Goal: Transaction & Acquisition: Purchase product/service

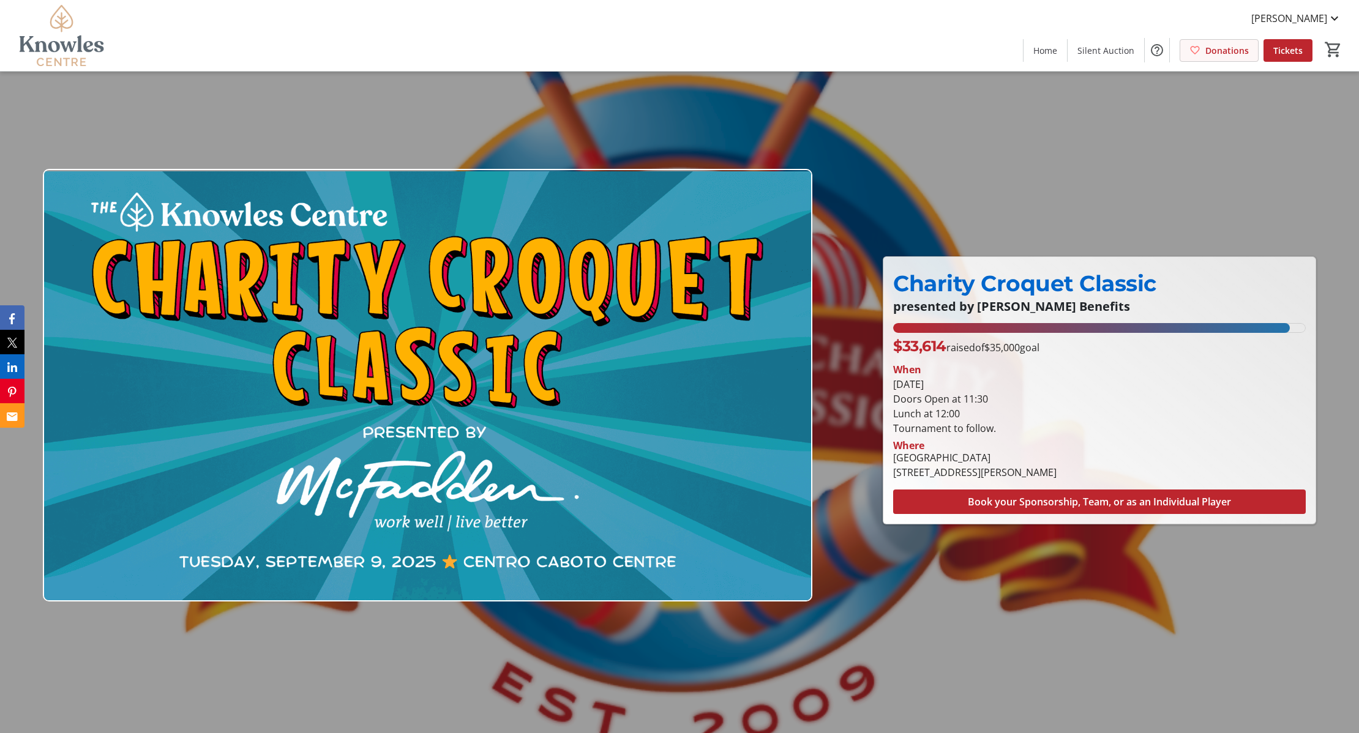
click at [1231, 44] on span "Donations" at bounding box center [1226, 50] width 43 height 13
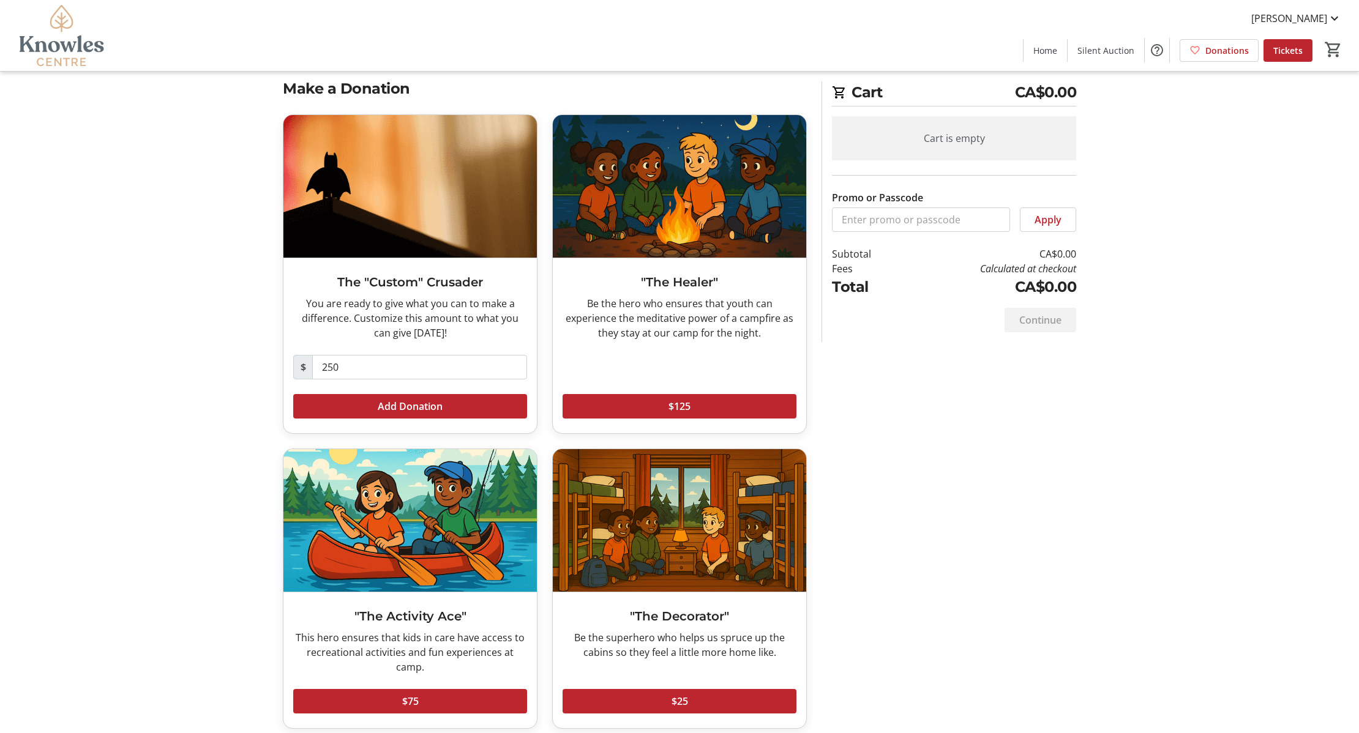
scroll to position [34, 0]
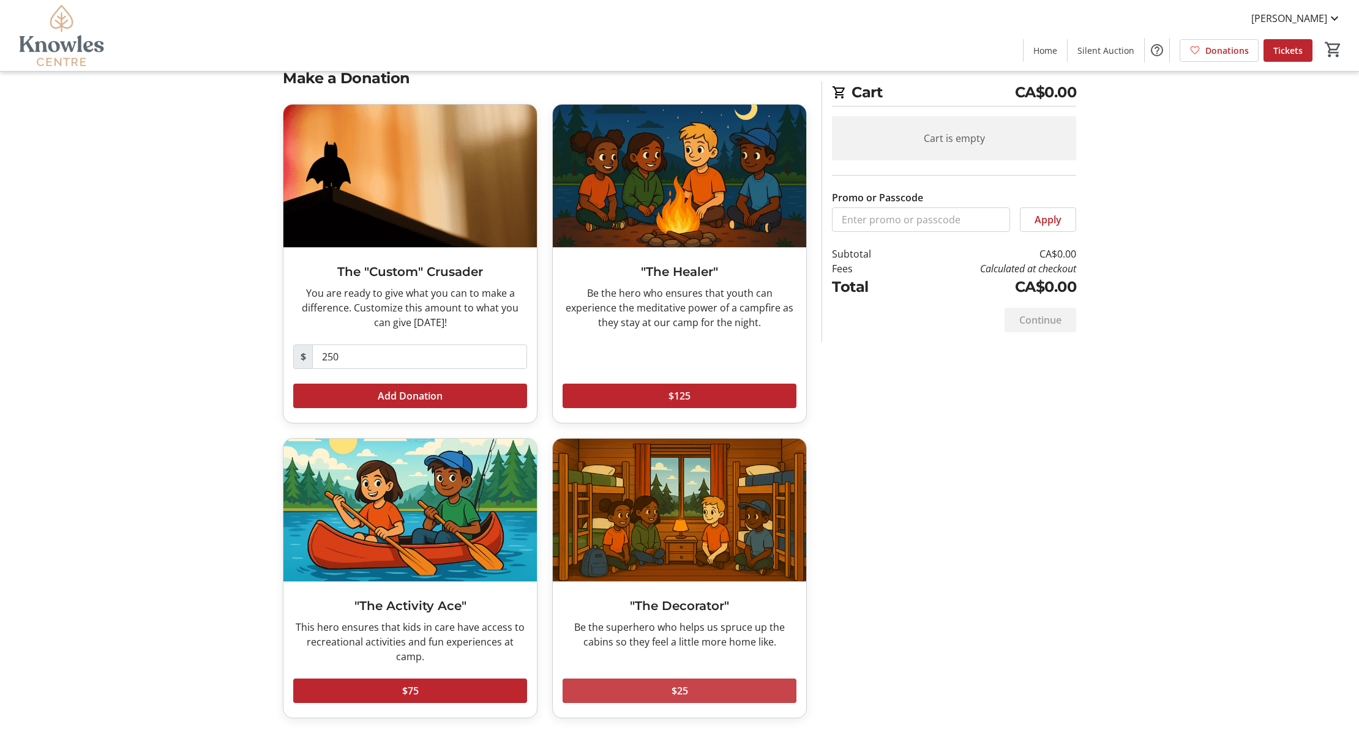
click at [701, 693] on span at bounding box center [679, 690] width 234 height 29
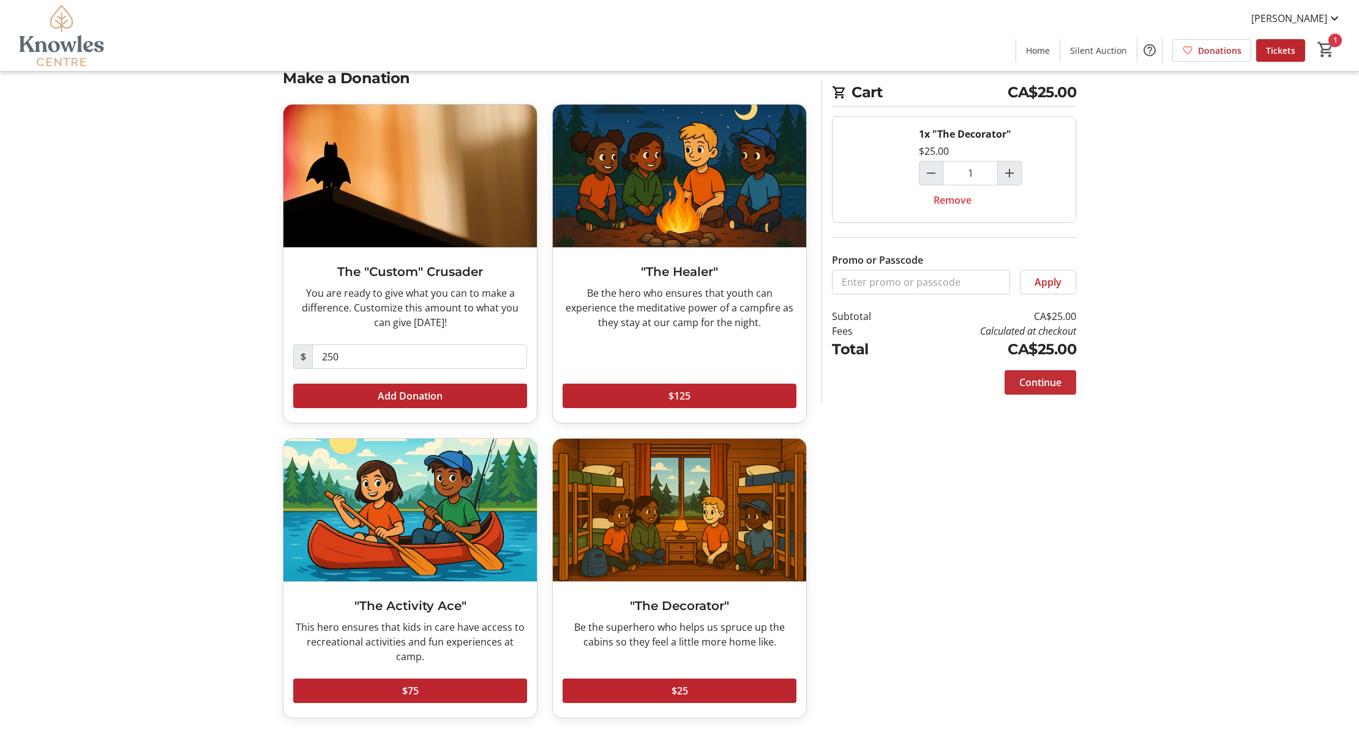
click at [1058, 384] on span "Continue" at bounding box center [1040, 382] width 42 height 15
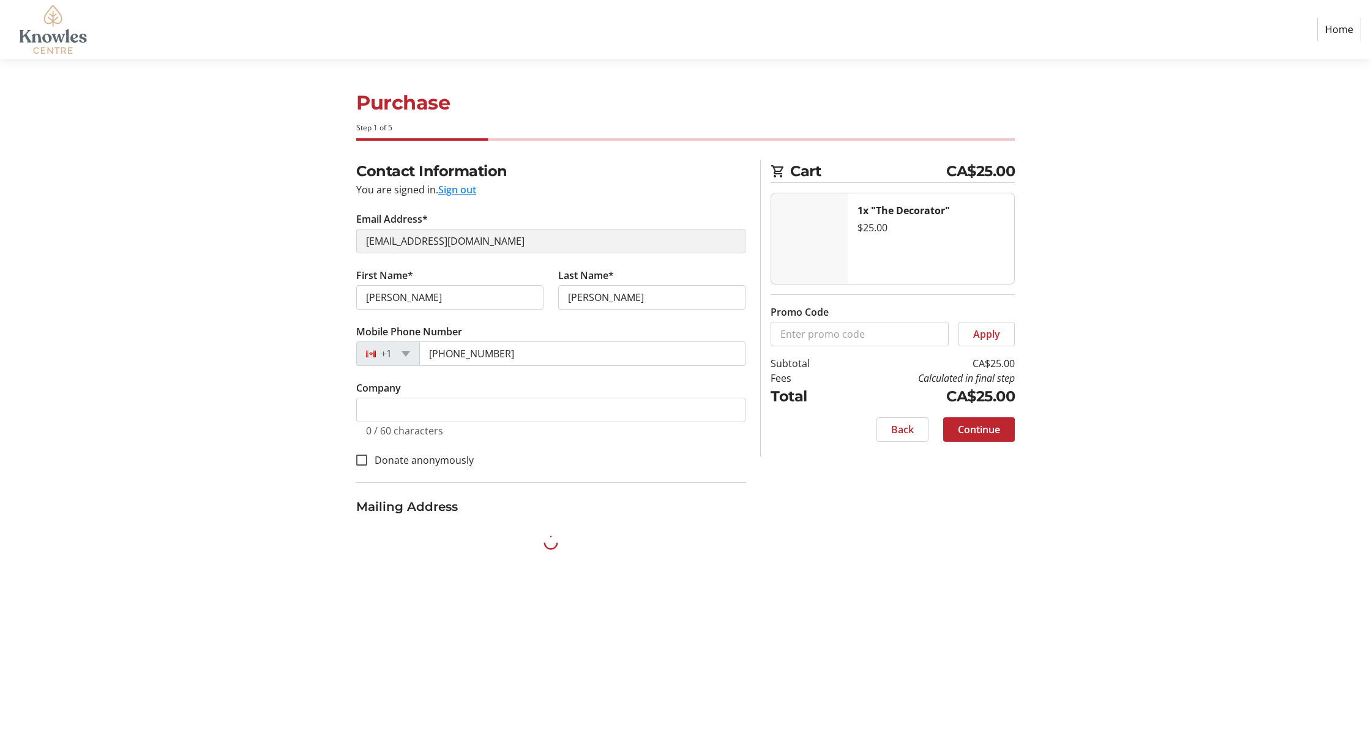
select select "CA"
click at [468, 192] on button "Sign out" at bounding box center [457, 189] width 38 height 15
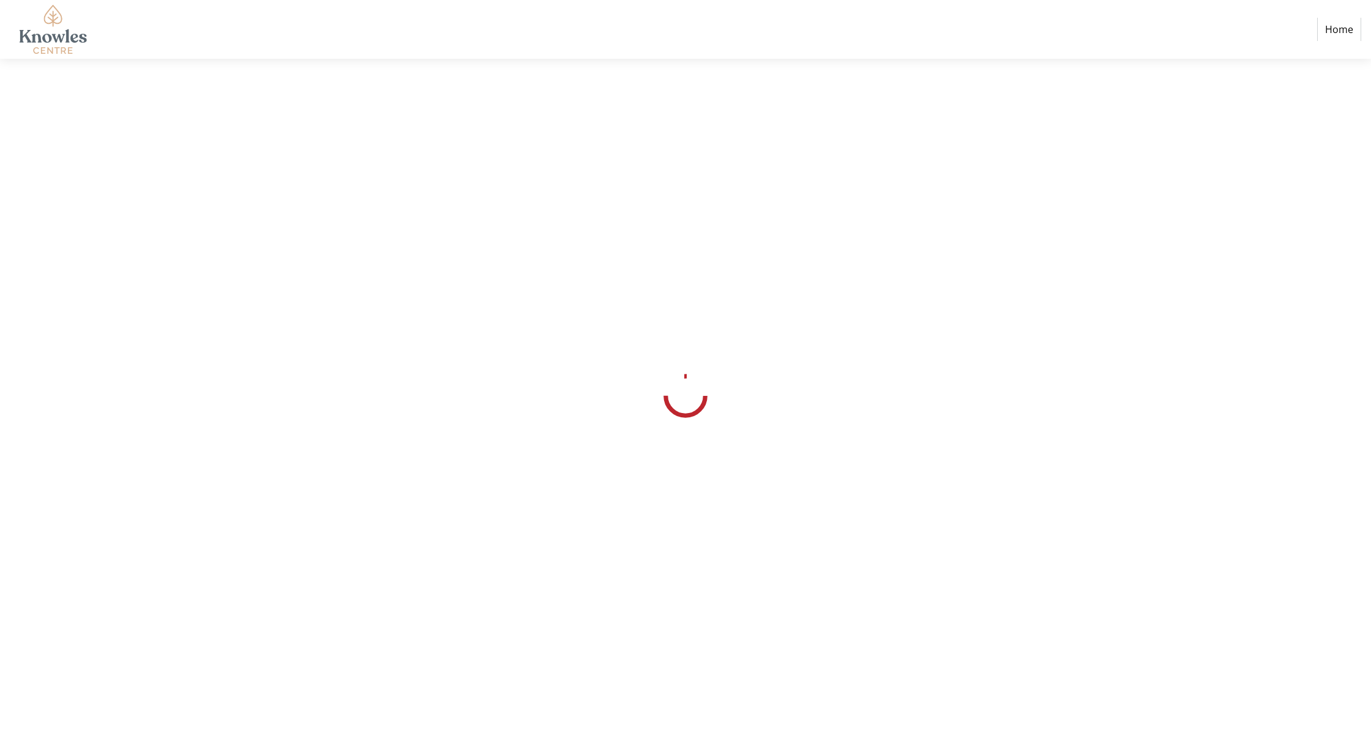
select select "CA"
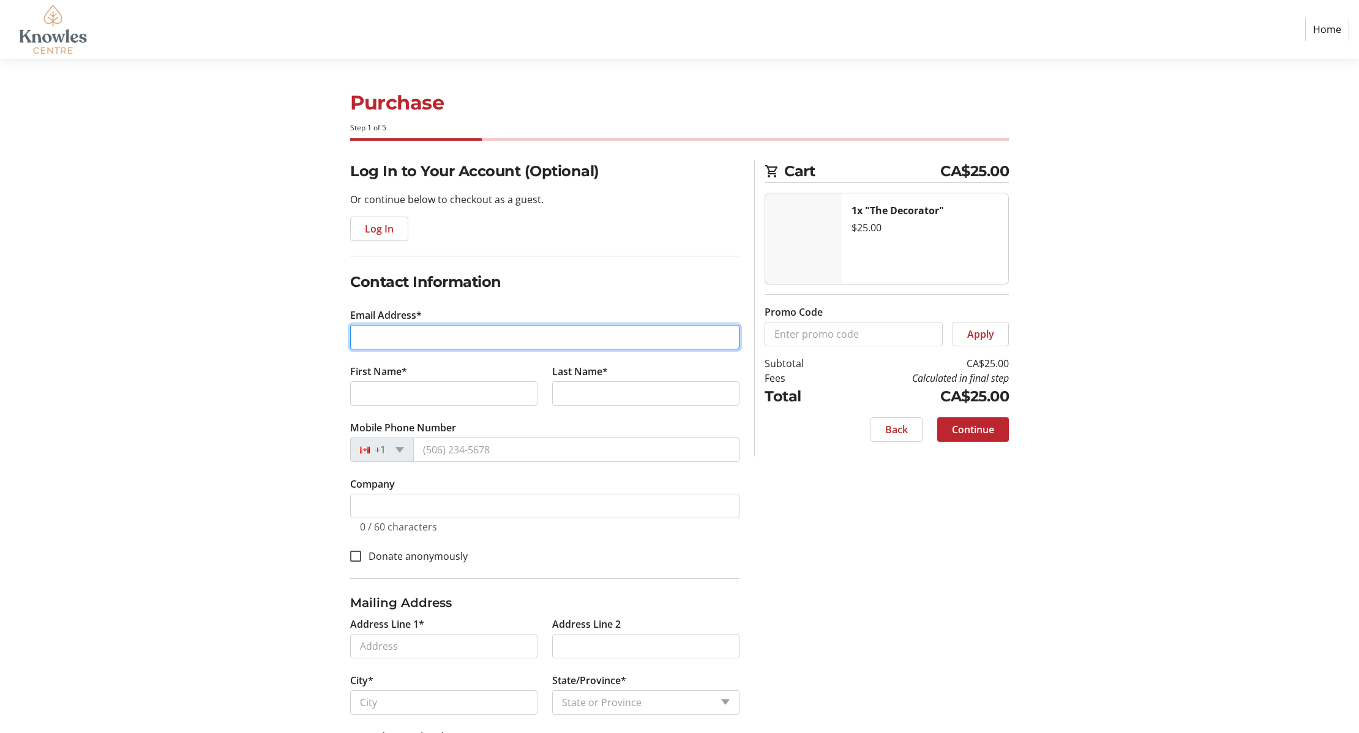
click at [399, 336] on input "Email Address*" at bounding box center [544, 337] width 389 height 24
type input "jehamel@gmail.com"
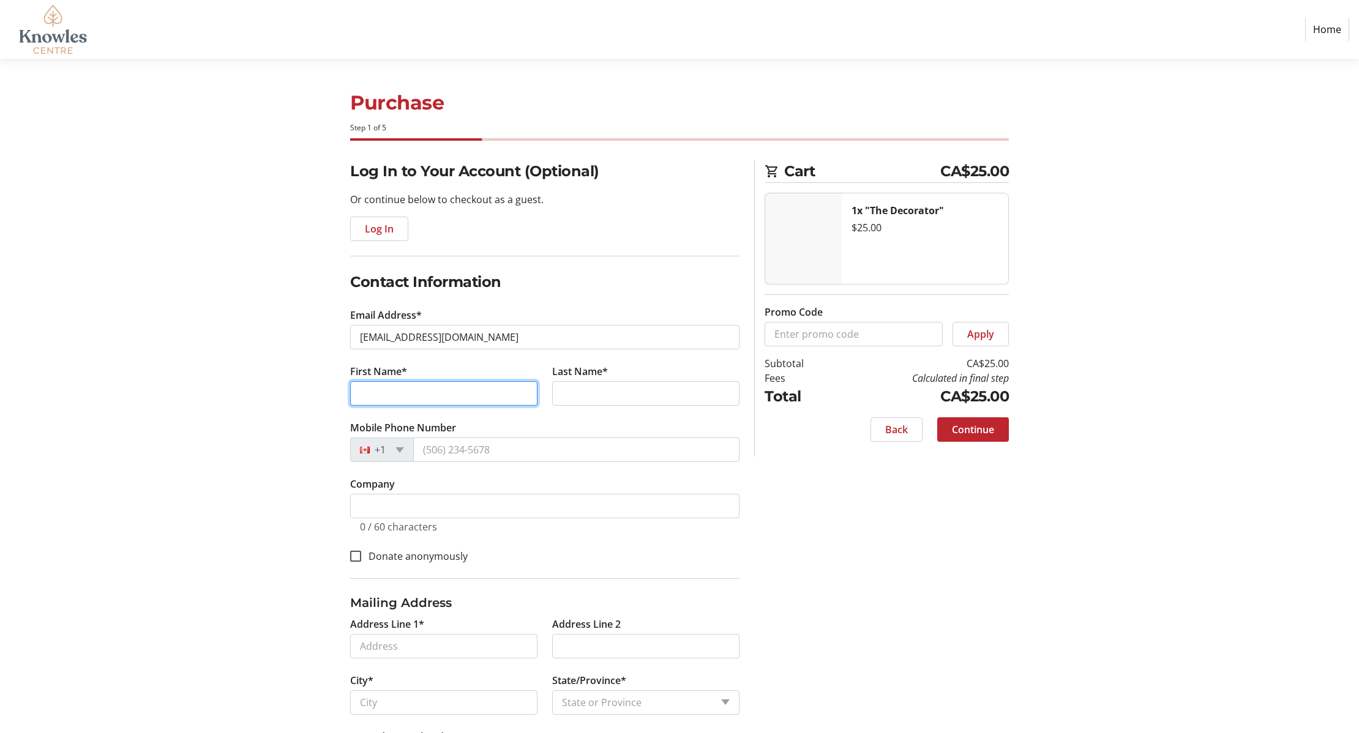
type input "Janet"
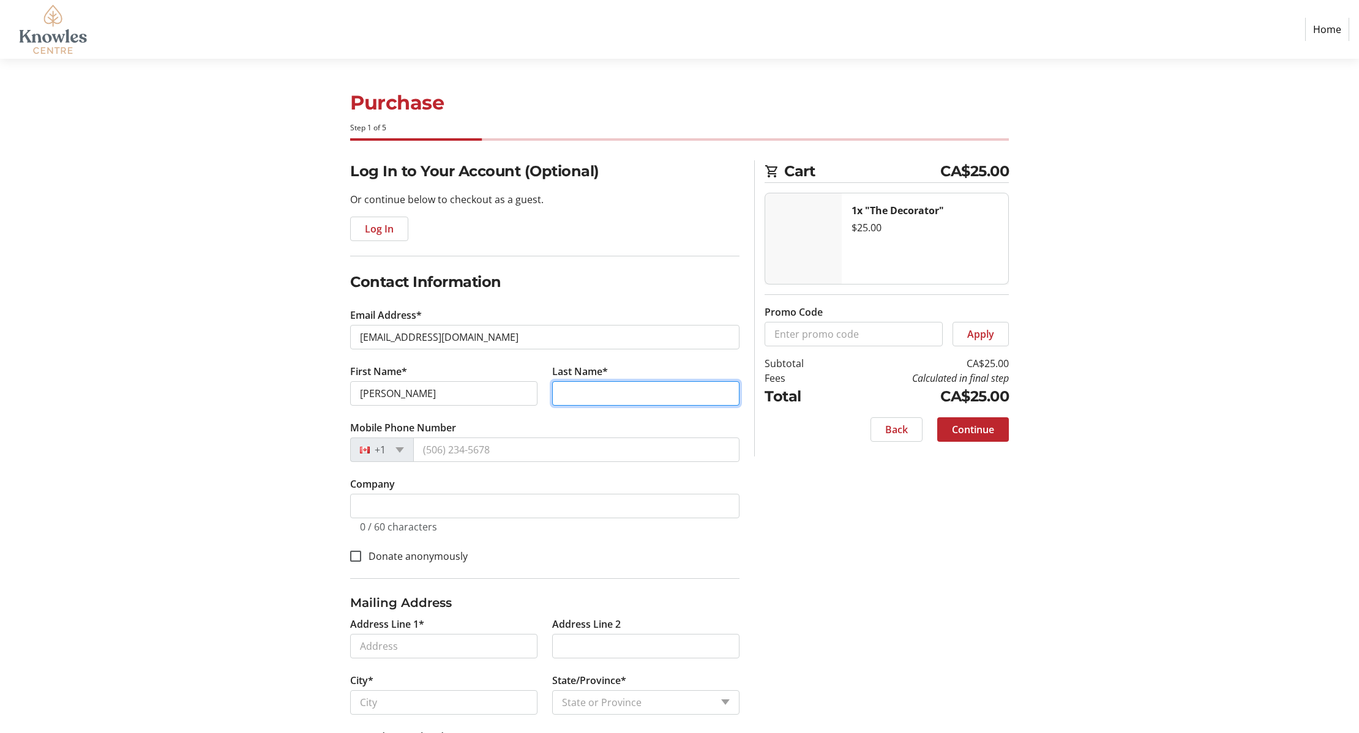
type input "Hamel"
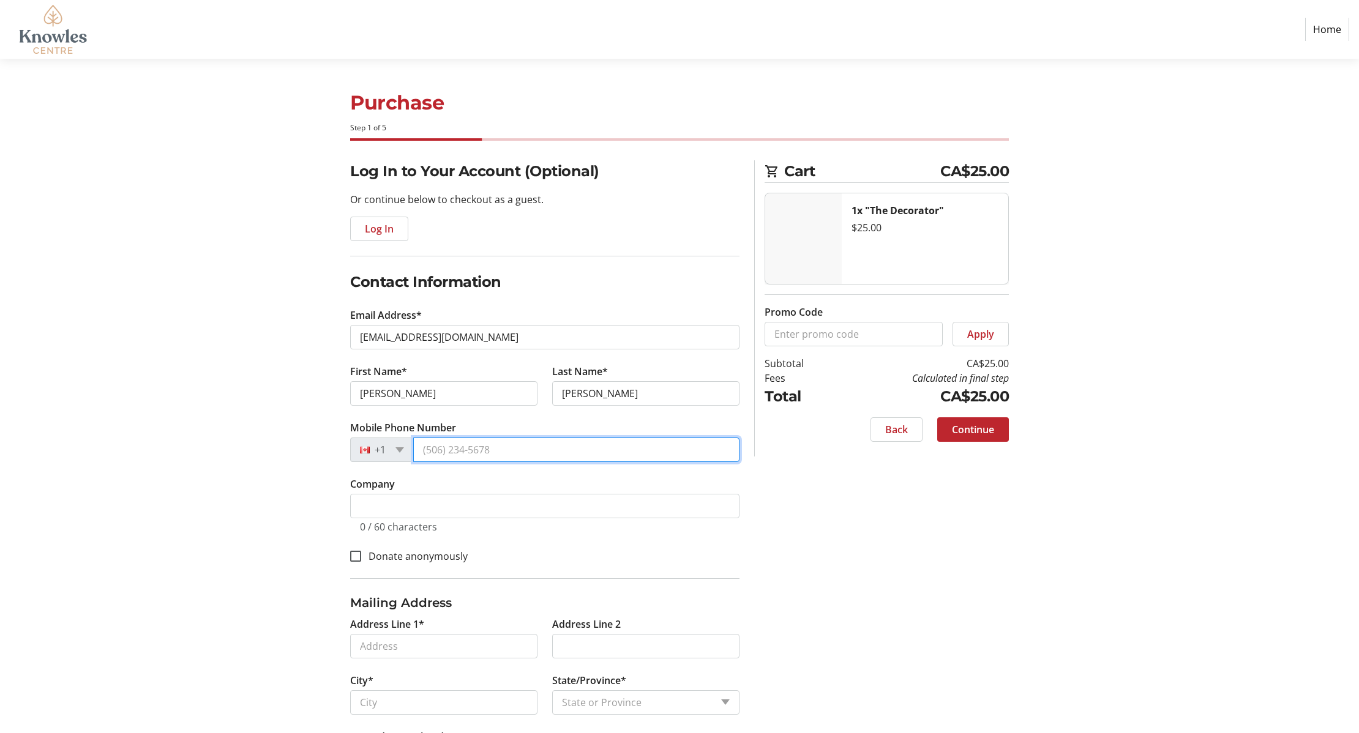
type input "(204) 803-7154"
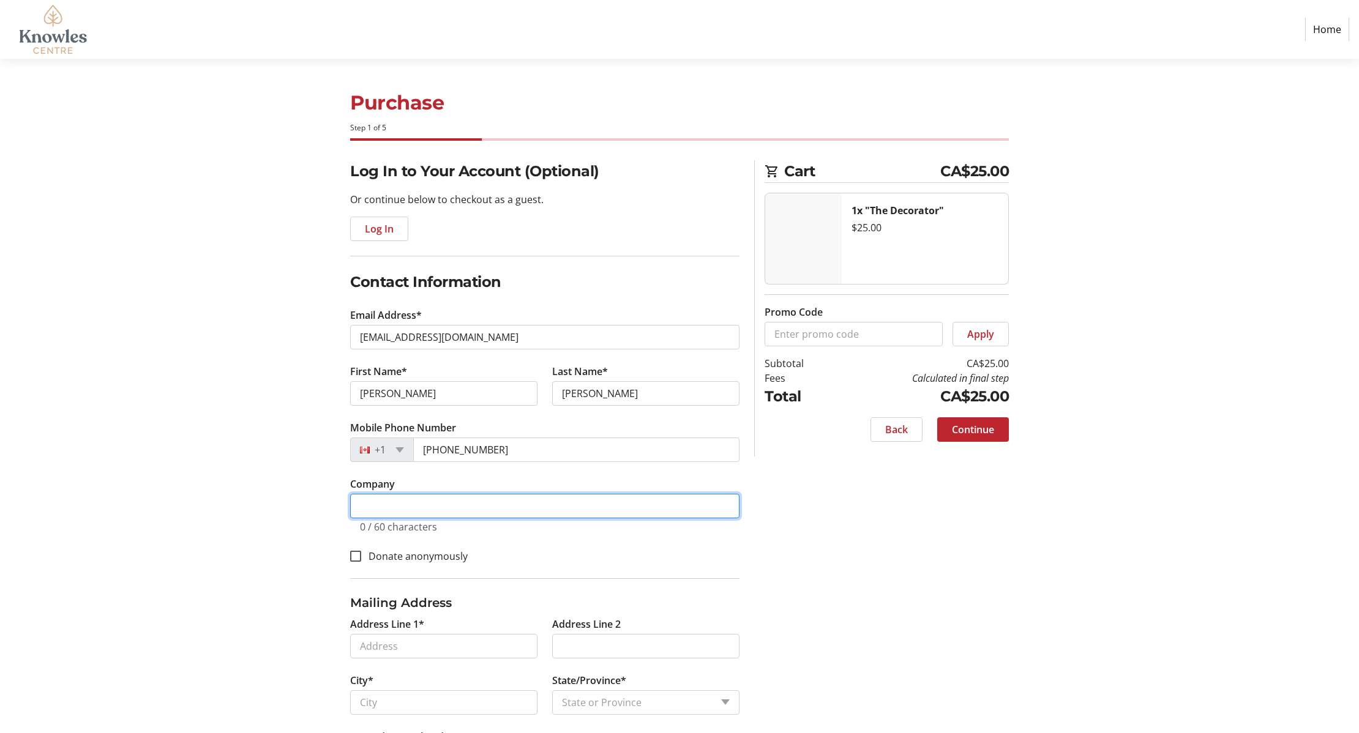
type input "Knowles Centre Inc"
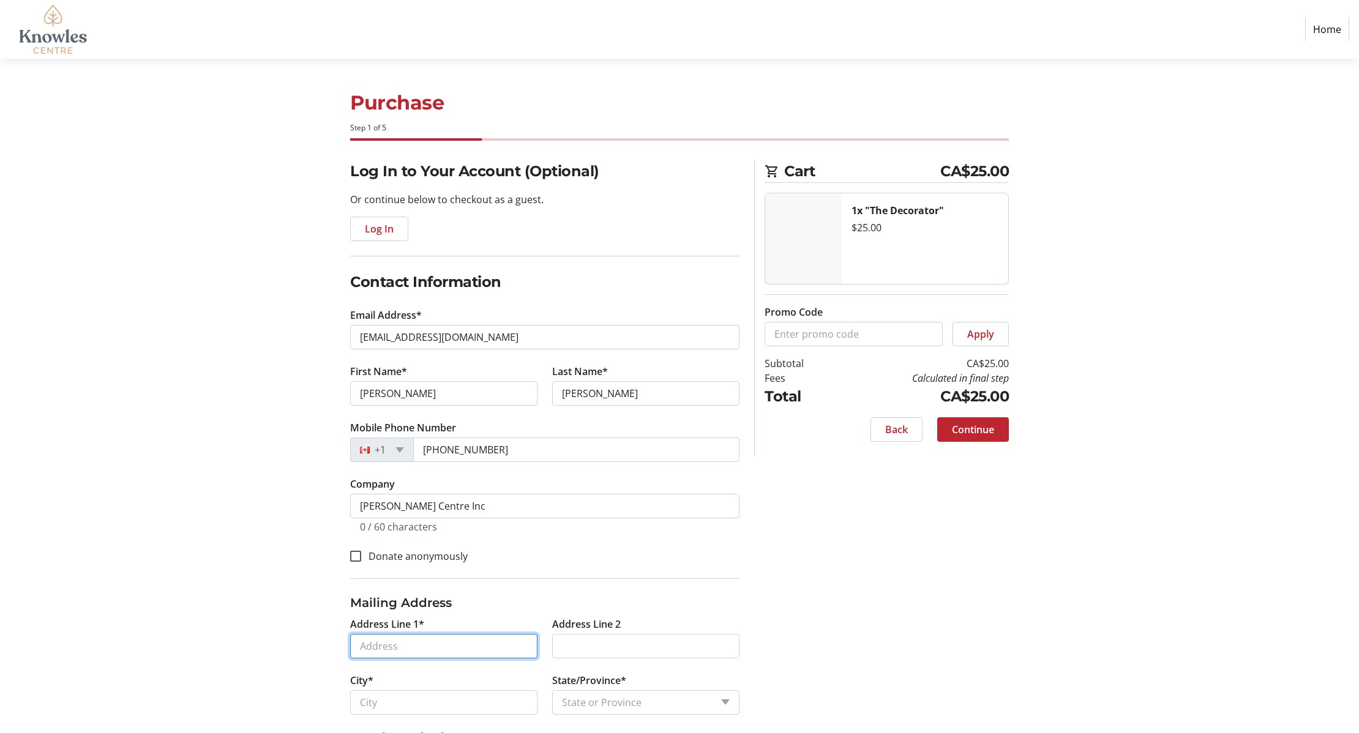
type input "Box 287 Group 327 RR3"
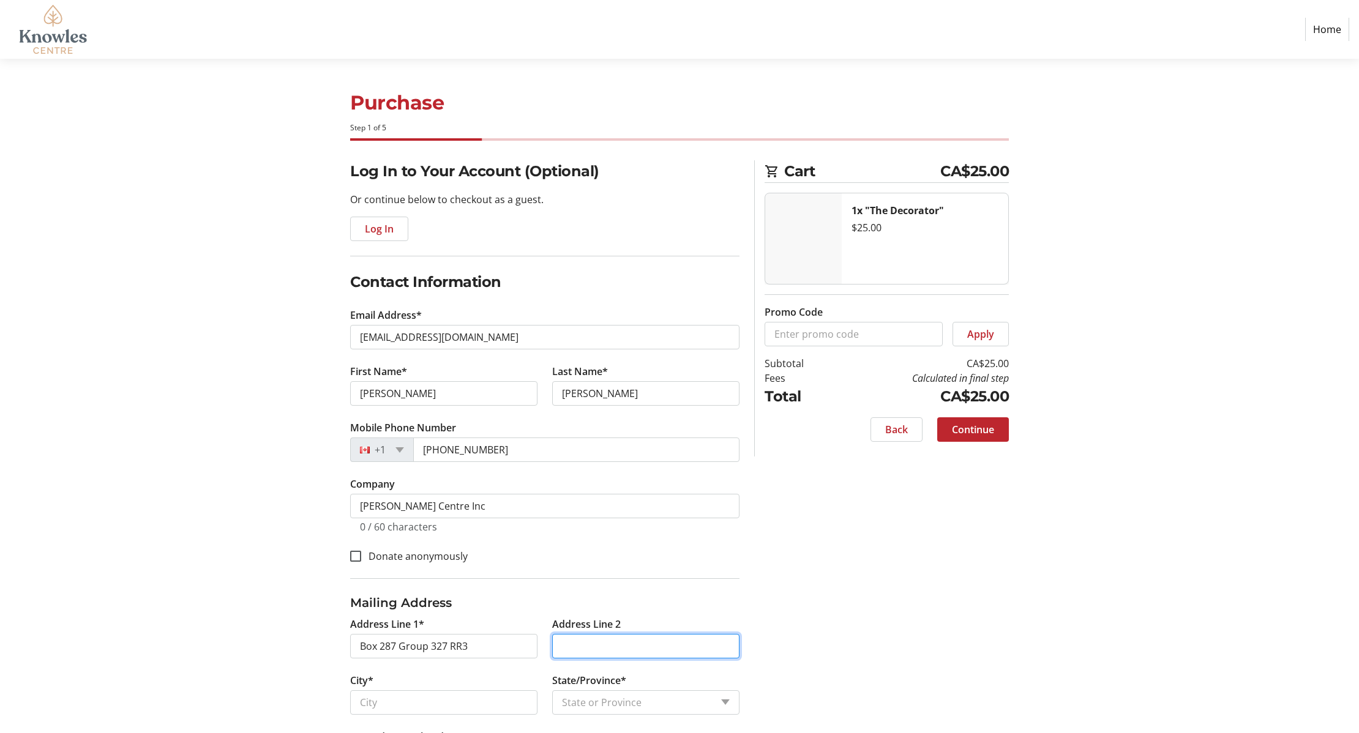
type input "Station Main"
type input "Selkirk"
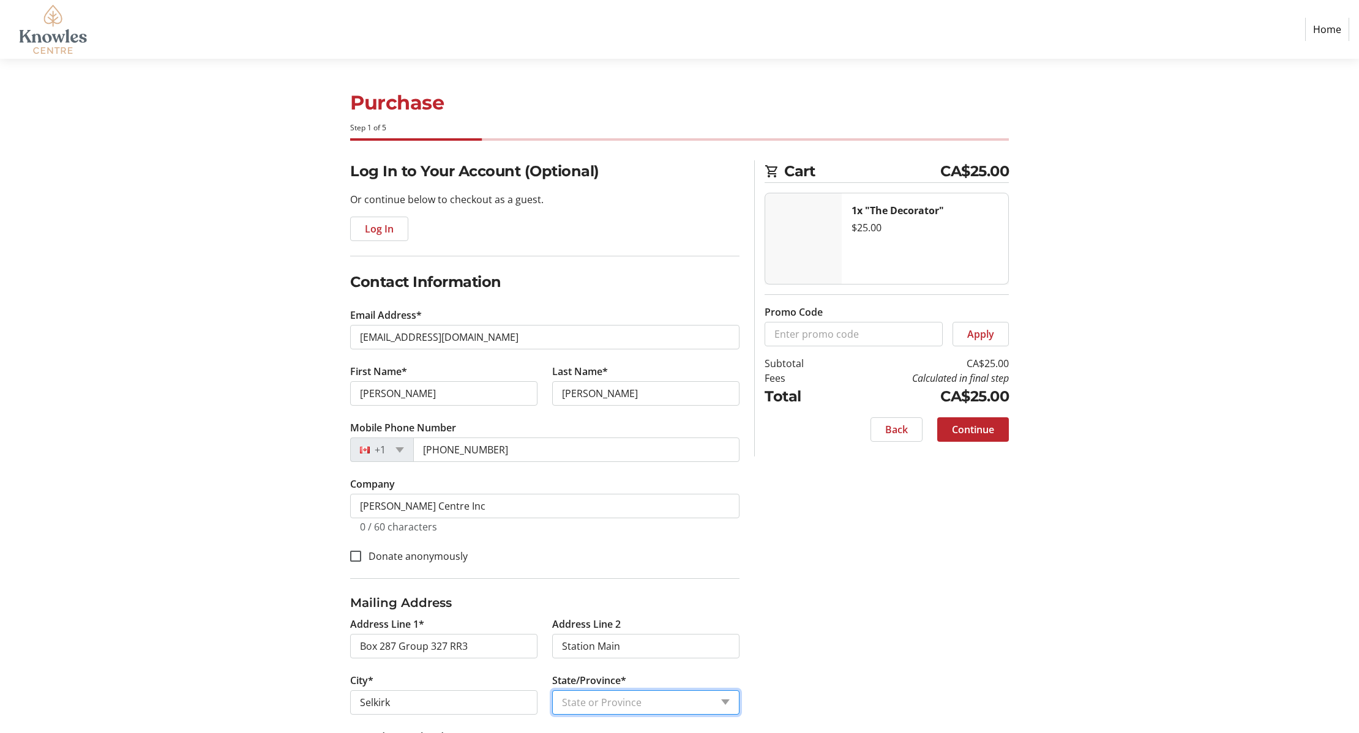
select select "MB"
type input "R1A 2A8"
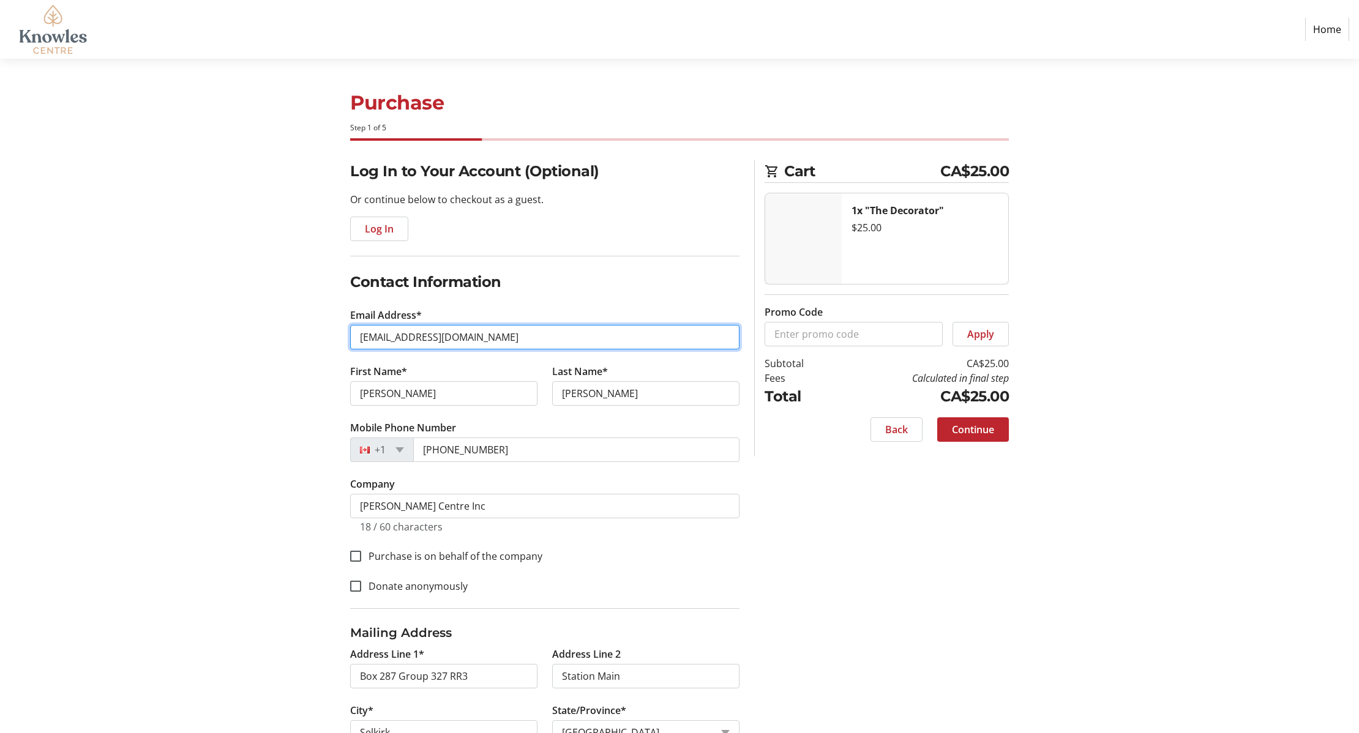
scroll to position [100, 0]
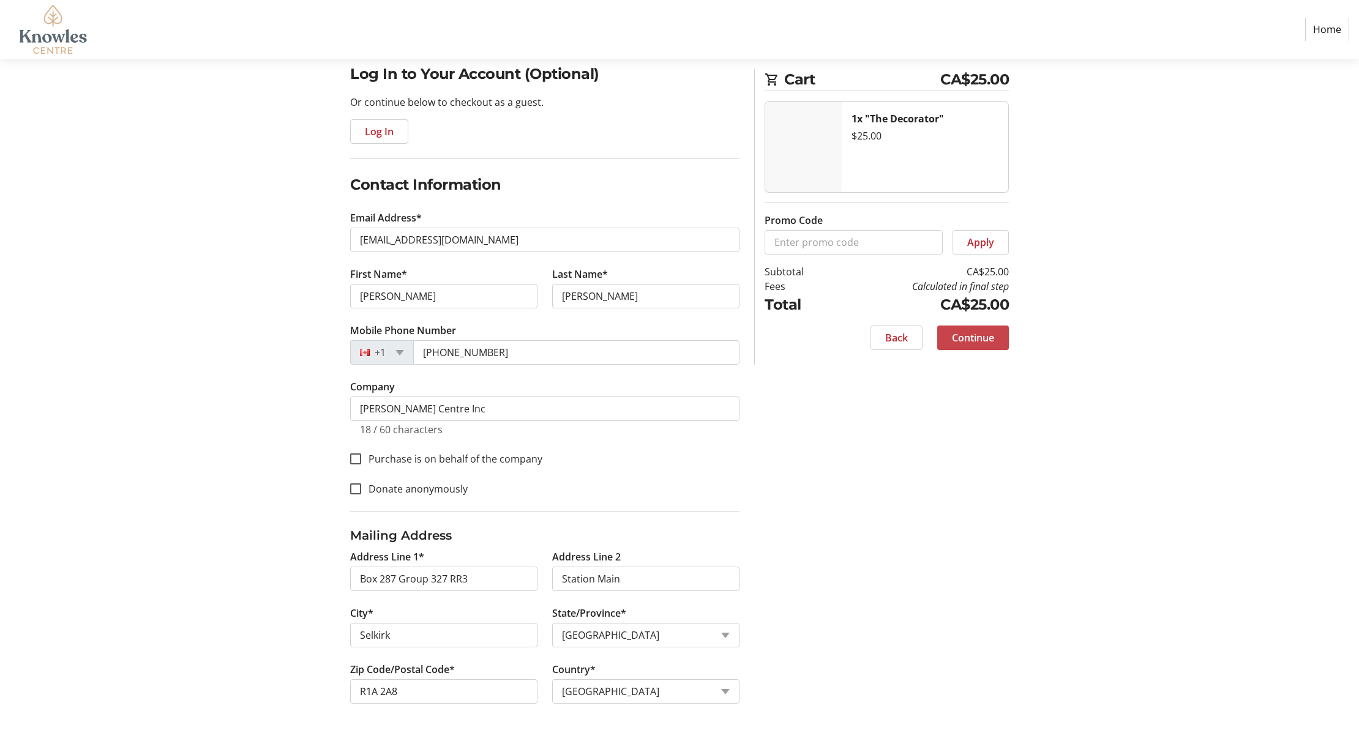
click at [981, 333] on span "Continue" at bounding box center [973, 338] width 42 height 15
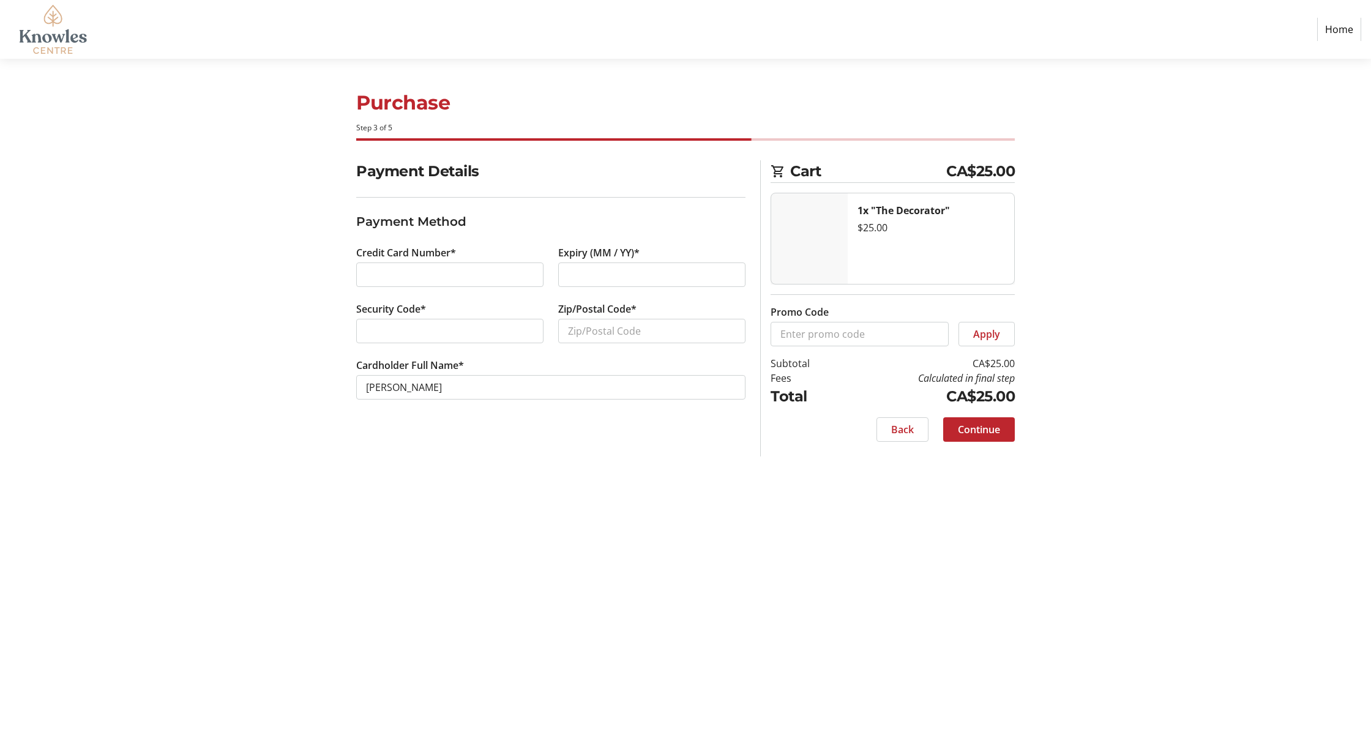
click at [425, 265] on div at bounding box center [449, 275] width 187 height 24
click at [392, 339] on div at bounding box center [449, 331] width 187 height 24
click at [595, 338] on input "Zip/Postal Code*" at bounding box center [651, 331] width 187 height 24
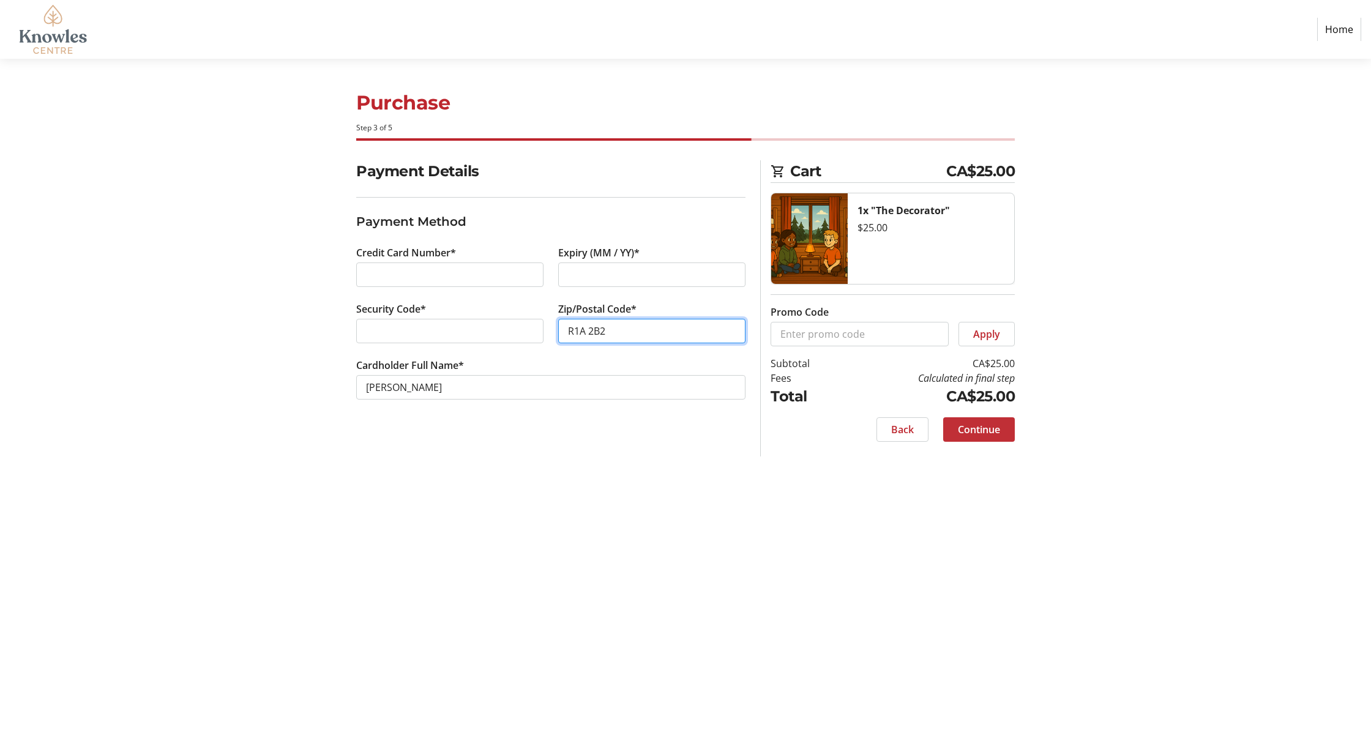
type input "R1A 2B2"
click at [993, 428] on span "Continue" at bounding box center [979, 429] width 42 height 15
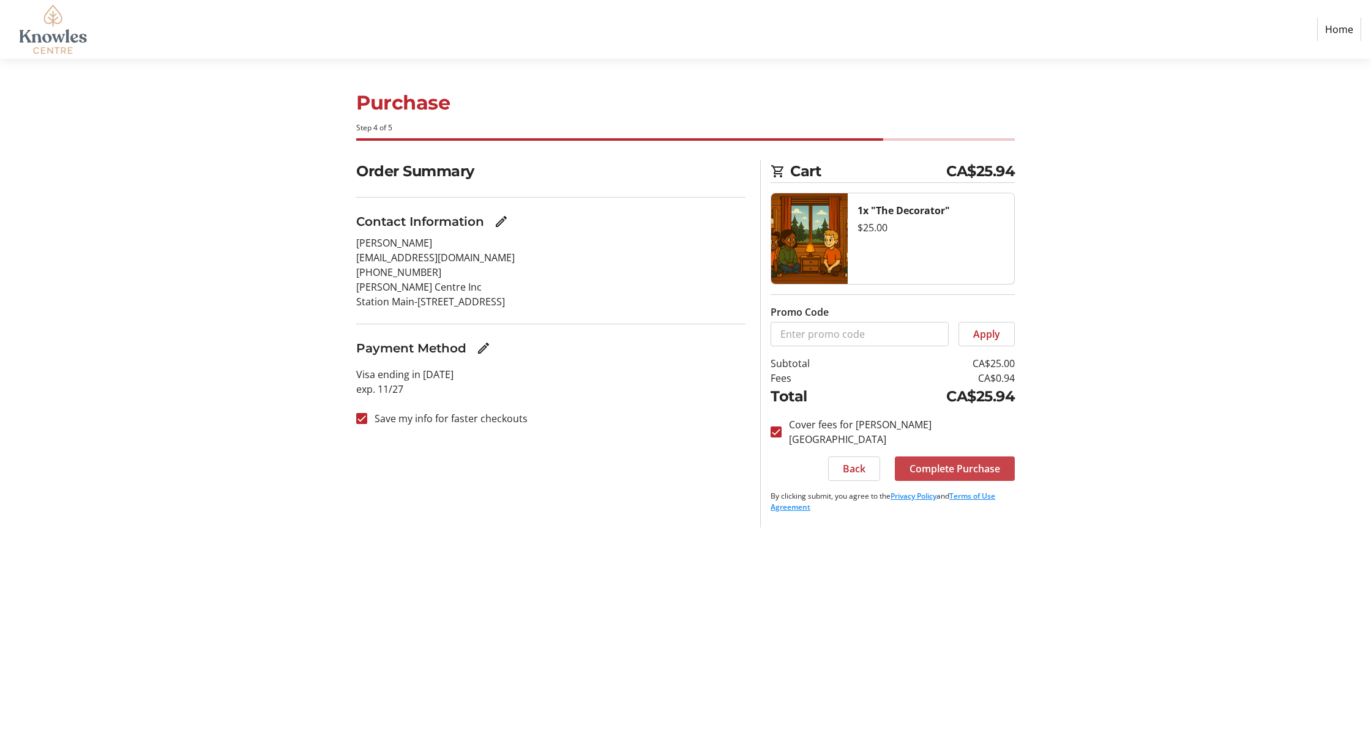
click at [949, 462] on span "Complete Purchase" at bounding box center [955, 469] width 91 height 15
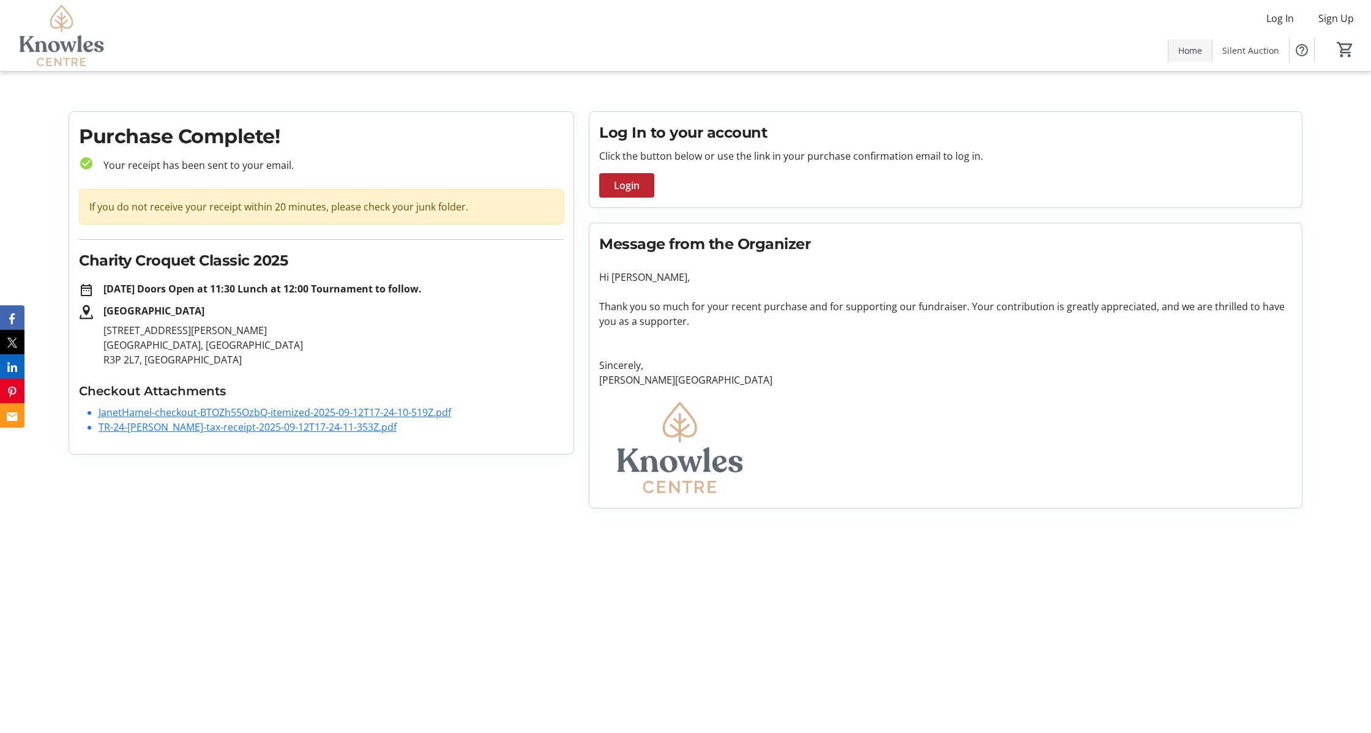
click at [1195, 47] on span "Home" at bounding box center [1190, 50] width 24 height 13
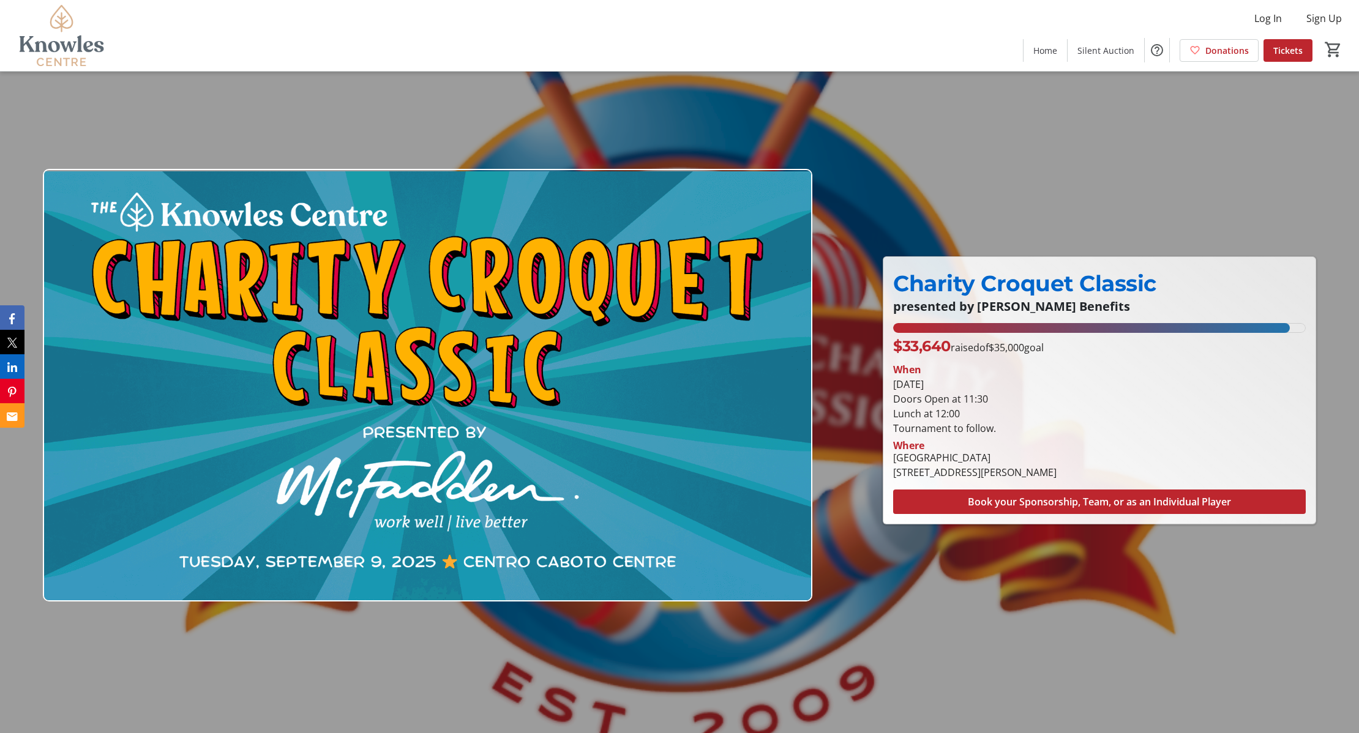
click at [1224, 43] on link "Donations" at bounding box center [1218, 50] width 79 height 23
